Goal: Check status: Check status

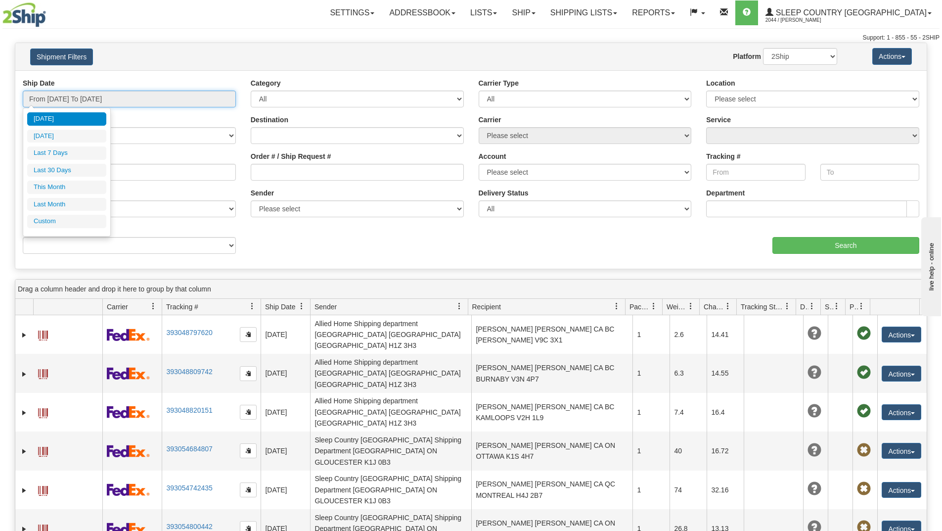
click at [149, 100] on input "From [DATE] To [DATE]" at bounding box center [129, 98] width 213 height 17
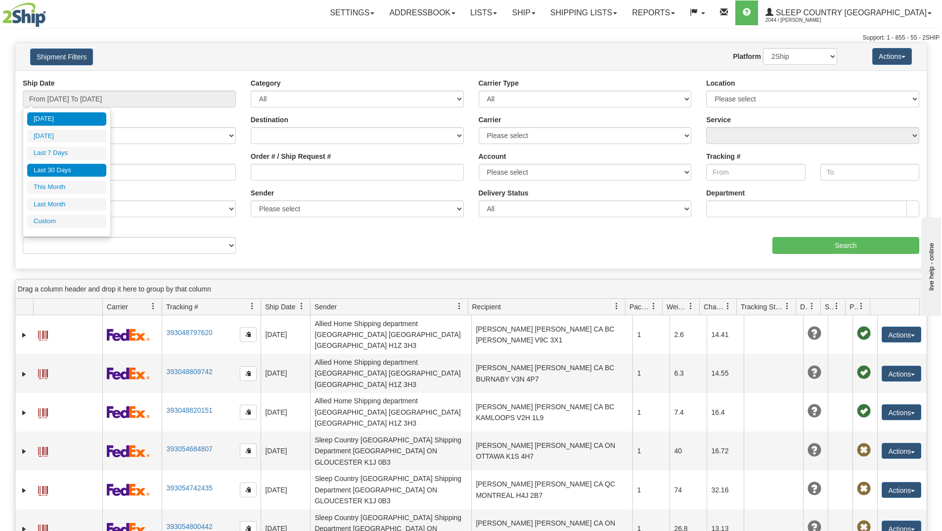
click at [67, 168] on li "Last 30 Days" at bounding box center [66, 170] width 79 height 13
type input "From [DATE] To [DATE]"
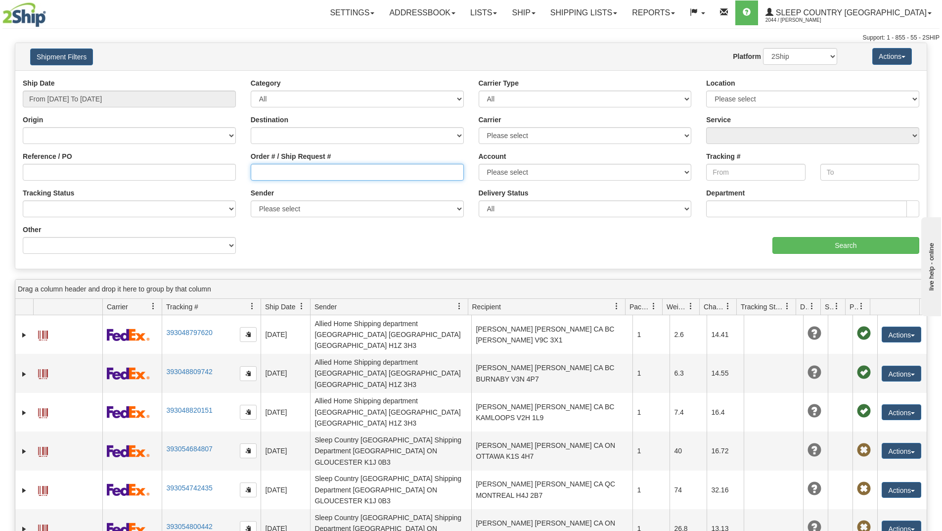
click at [271, 169] on input "Order # / Ship Request #" at bounding box center [357, 172] width 213 height 17
paste input "9002I058273"
type input "9002I058273"
click at [784, 251] on input "Search" at bounding box center [845, 245] width 147 height 17
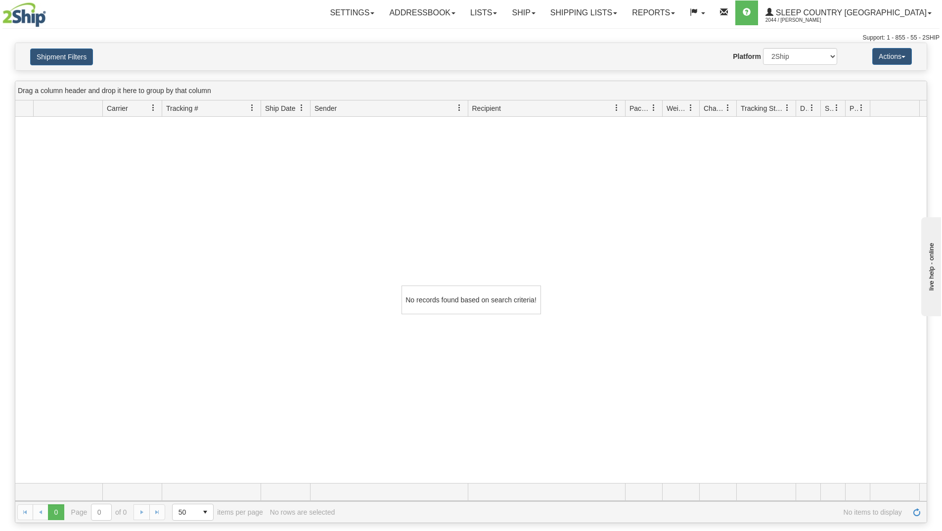
click at [358, 424] on div "No records found based on search criteria!" at bounding box center [470, 300] width 911 height 366
